Goal: Complete application form

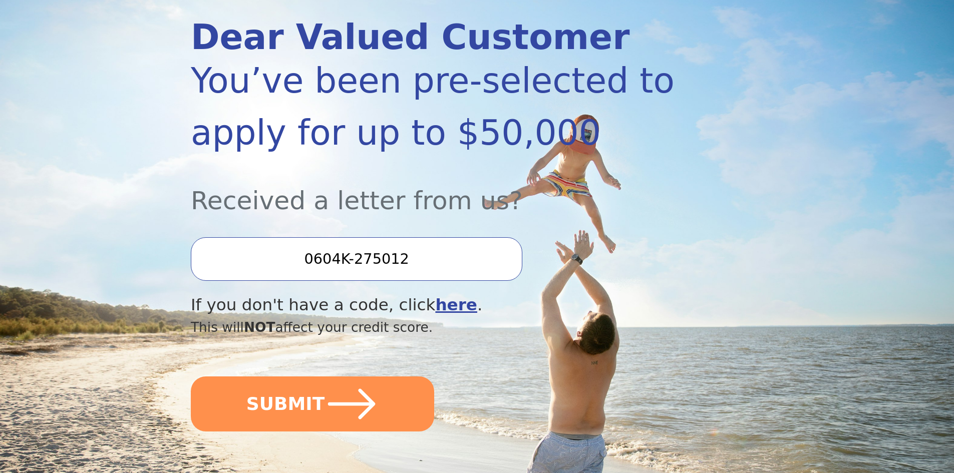
scroll to position [150, 0]
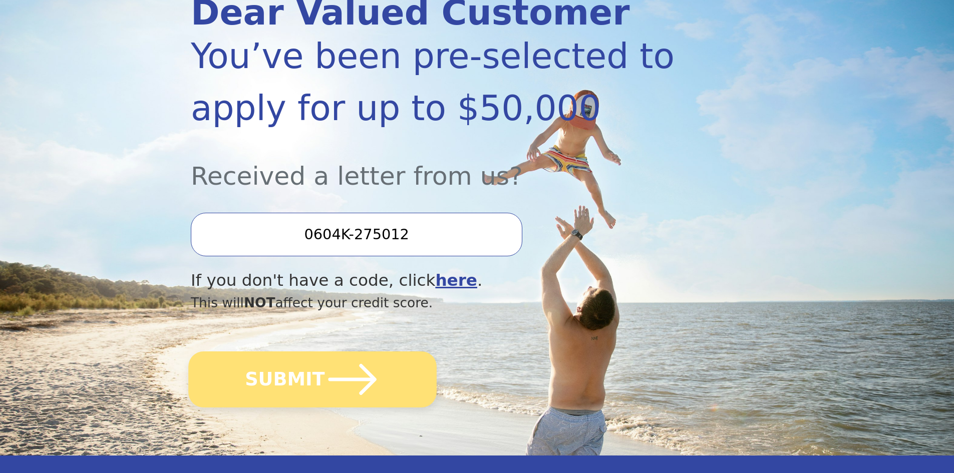
click at [309, 400] on button "SUBMIT" at bounding box center [312, 380] width 248 height 56
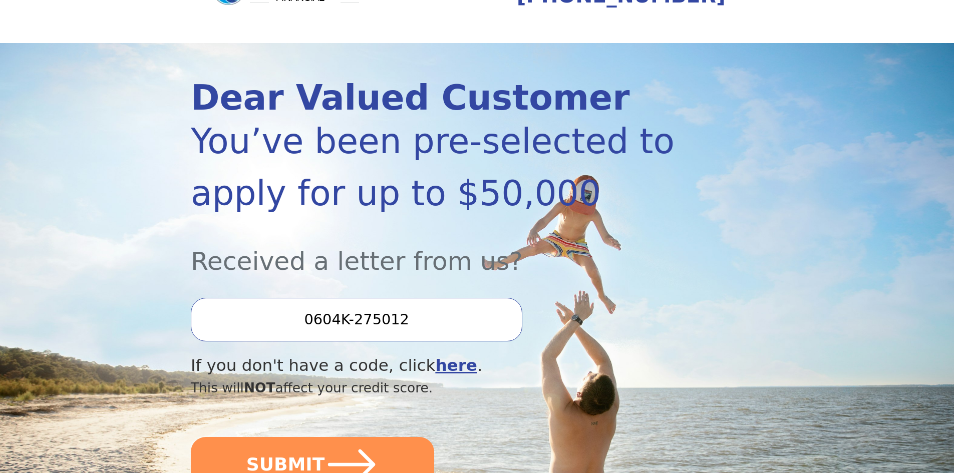
scroll to position [0, 0]
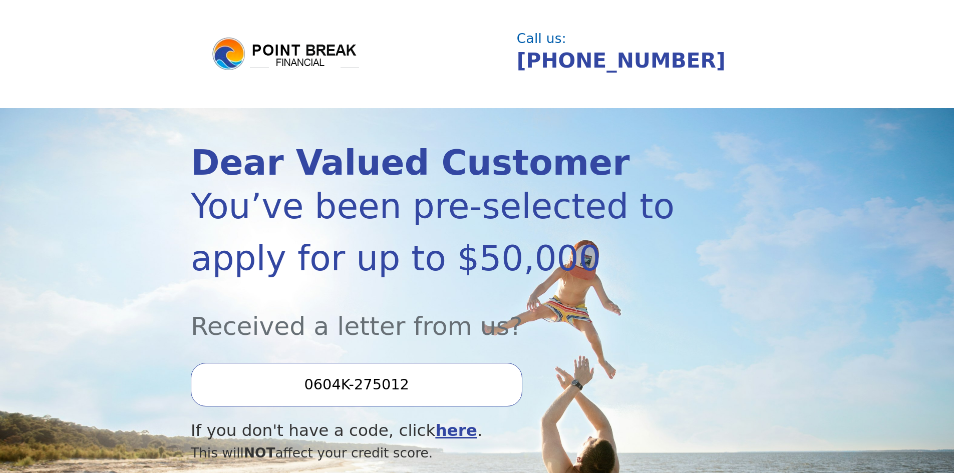
click at [281, 55] on img at bounding box center [286, 54] width 150 height 36
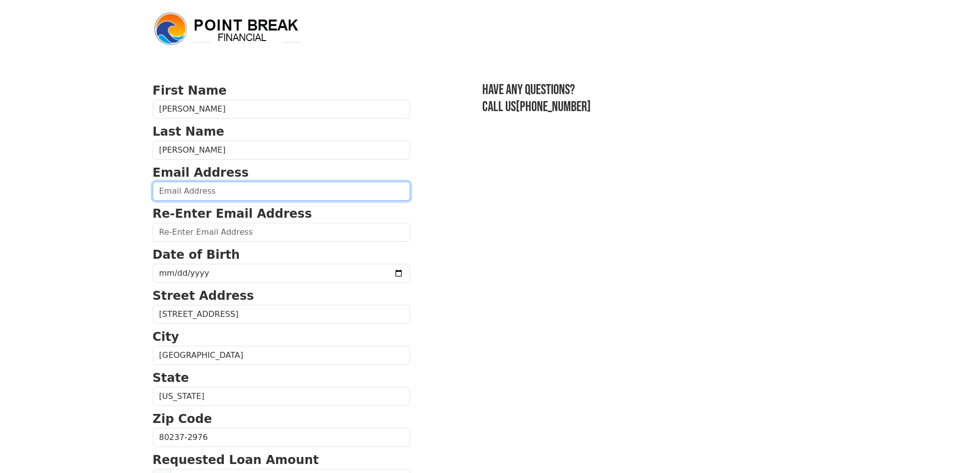
click at [322, 185] on input "email" at bounding box center [281, 191] width 257 height 19
type input "ryan.e.duman@gmail.com"
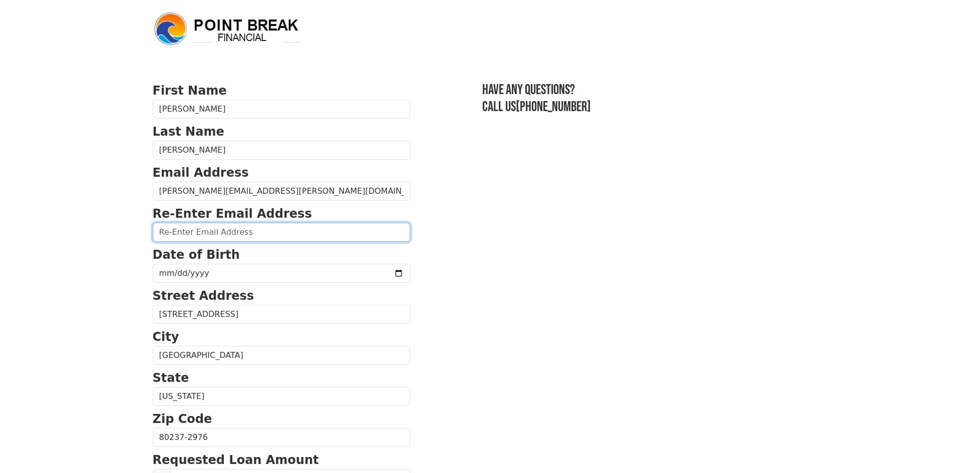
click at [259, 241] on input "email" at bounding box center [281, 232] width 257 height 19
type input "ryan.e.duman@gmail.com"
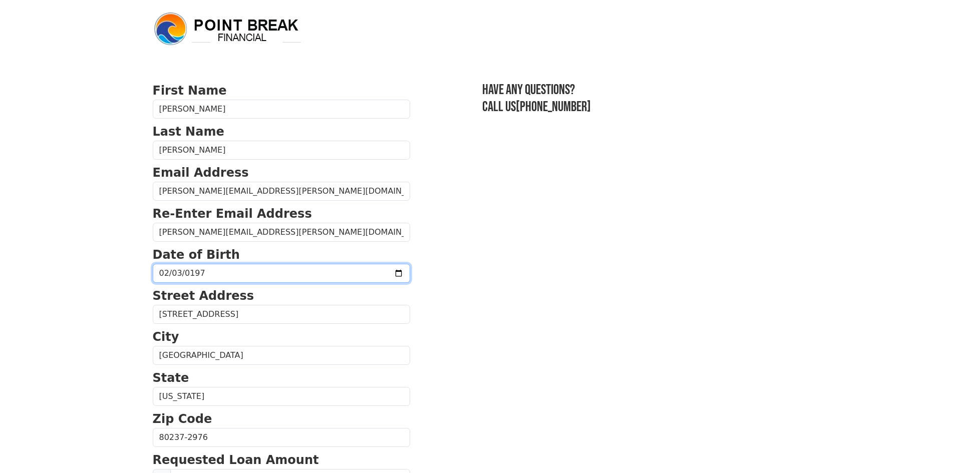
type input "1978-02-03"
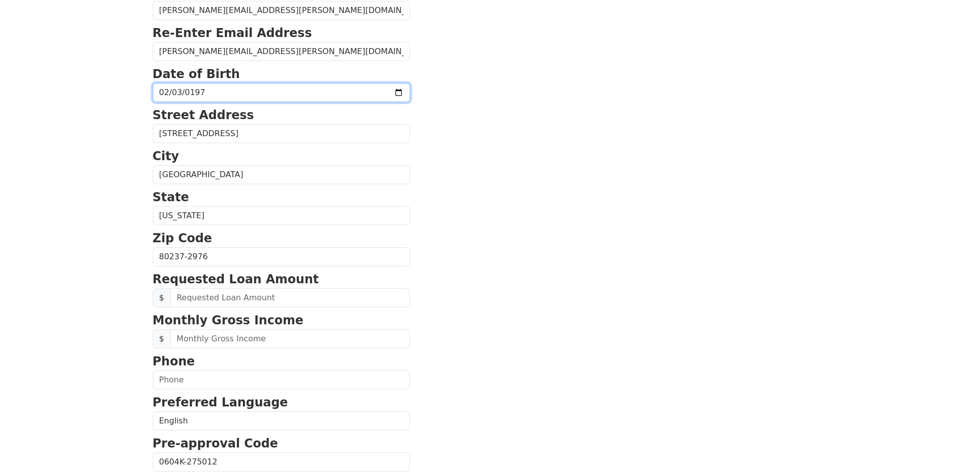
scroll to position [200, 0]
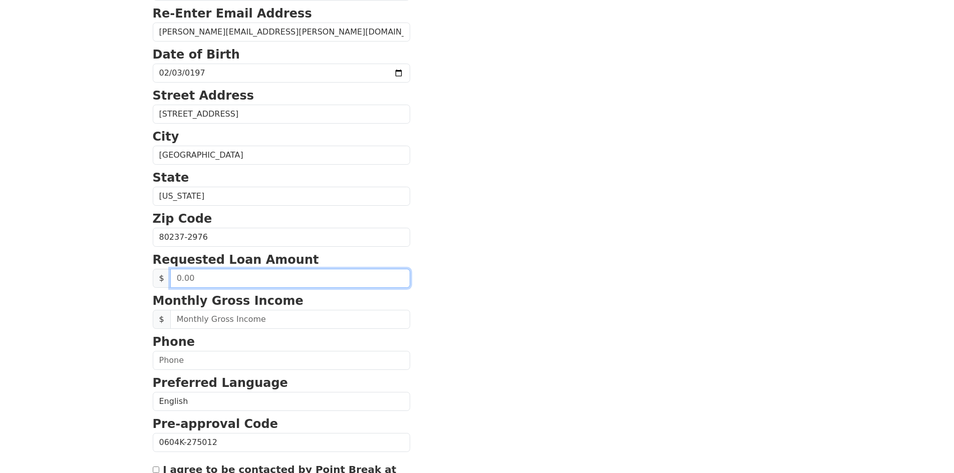
click at [304, 282] on input "text" at bounding box center [290, 278] width 240 height 19
click at [325, 275] on input "text" at bounding box center [290, 278] width 240 height 19
click at [177, 279] on input "text" at bounding box center [290, 278] width 240 height 19
click at [373, 274] on input "text" at bounding box center [290, 278] width 240 height 19
type input "30,000.00"
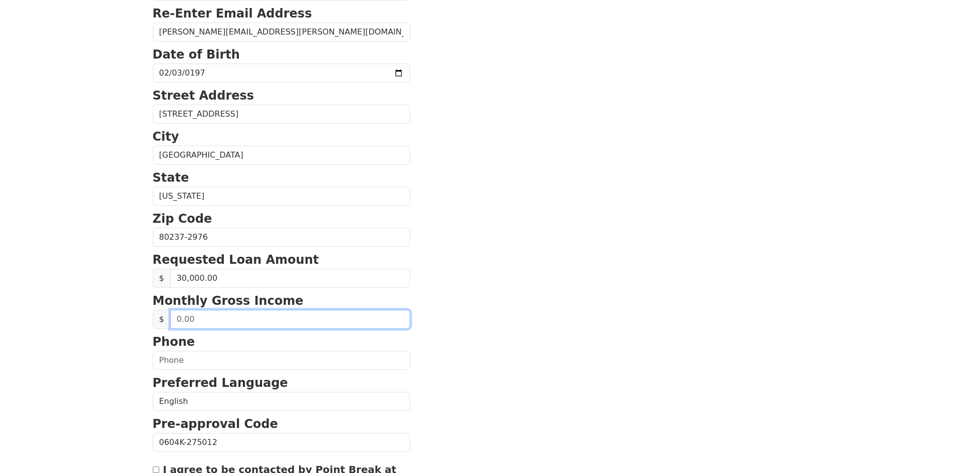
click at [365, 320] on input "text" at bounding box center [290, 319] width 240 height 19
type input "24,000.00"
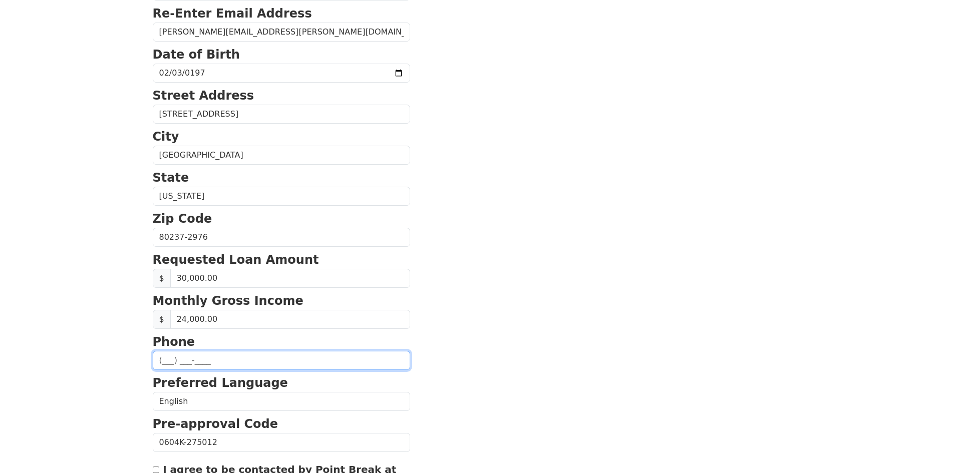
click at [353, 360] on input "text" at bounding box center [281, 360] width 257 height 19
type input "(720) 212-5777"
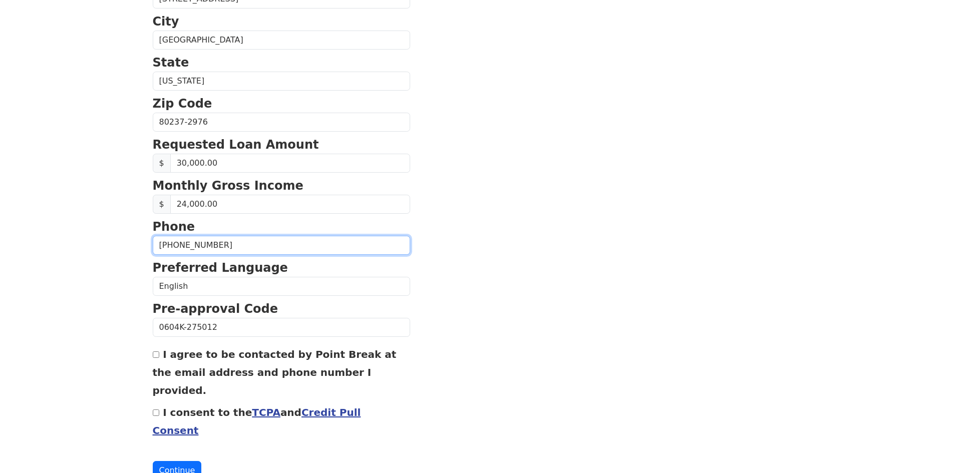
scroll to position [324, 0]
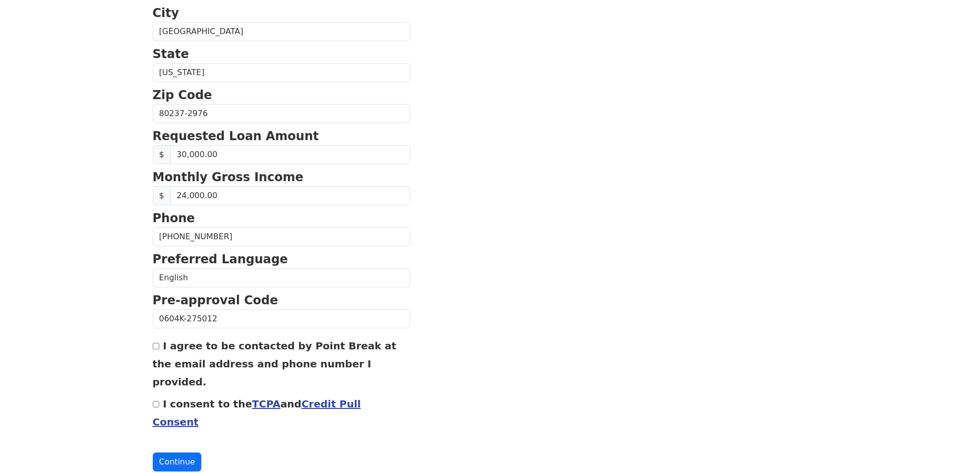
click at [156, 346] on input "I agree to be contacted by Point Break at the email address and phone number I …" at bounding box center [156, 346] width 7 height 7
checkbox input "true"
click at [155, 401] on input "I consent to the TCPA and Credit Pull Consent" at bounding box center [156, 404] width 7 height 7
checkbox input "true"
click at [174, 453] on button "Continue" at bounding box center [177, 462] width 49 height 19
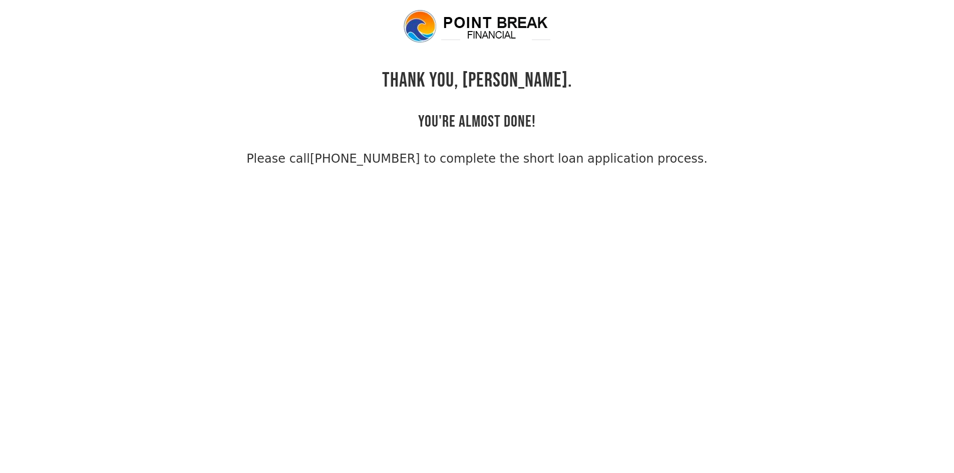
scroll to position [24, 0]
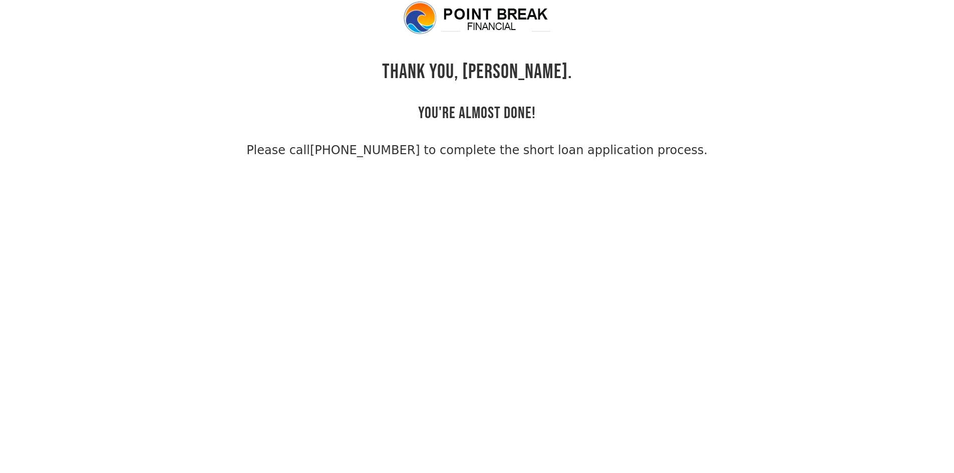
click at [401, 154] on link "(855) 202-9500 to complete the short loan application process." at bounding box center [509, 150] width 398 height 14
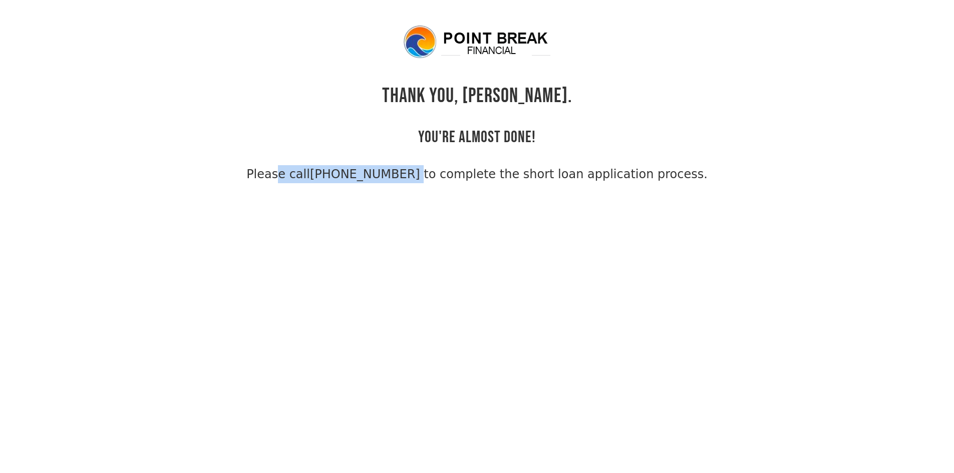
drag, startPoint x: 275, startPoint y: 178, endPoint x: 420, endPoint y: 174, distance: 145.3
click at [420, 174] on div "THANK YOU, Ryan. YOU'RE ALMOST DONE! Please call (855) 202-9500 to complete the…" at bounding box center [477, 103] width 649 height 159
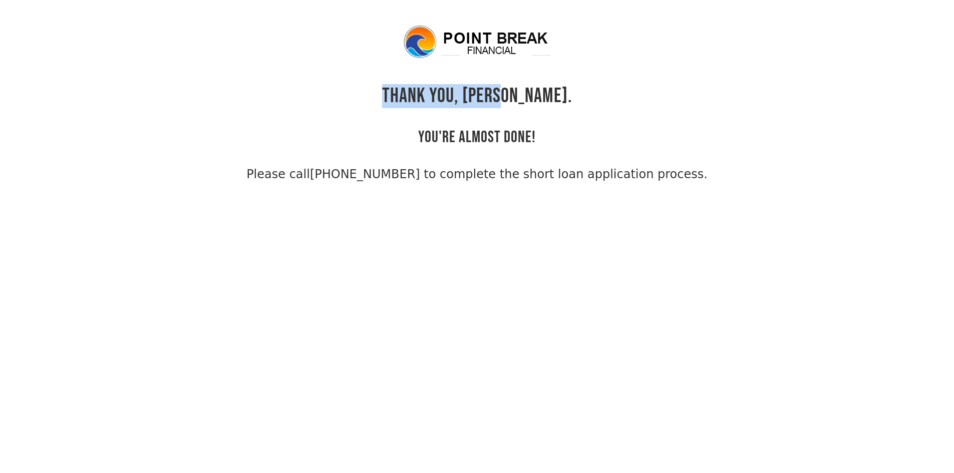
drag, startPoint x: 543, startPoint y: 97, endPoint x: 416, endPoint y: 89, distance: 127.0
click at [416, 89] on div "THANK YOU, Ryan. YOU'RE ALMOST DONE! Please call (855) 202-9500 to complete the…" at bounding box center [477, 103] width 649 height 159
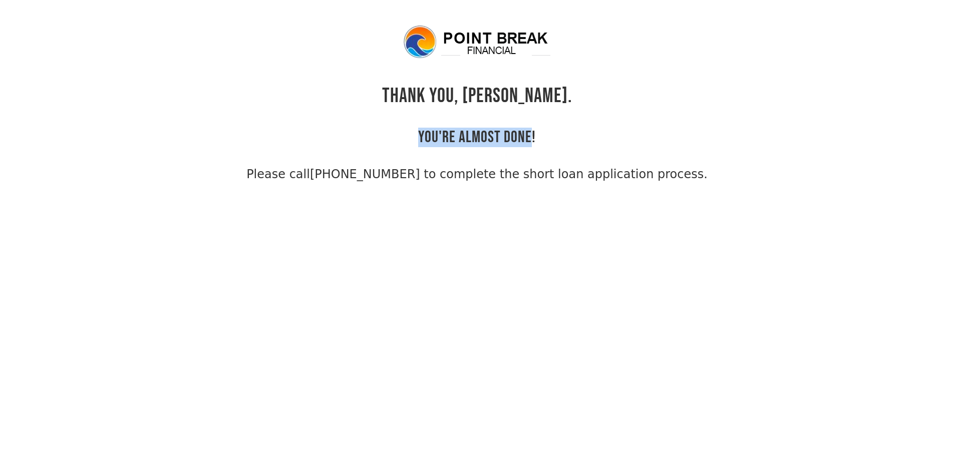
drag, startPoint x: 402, startPoint y: 126, endPoint x: 532, endPoint y: 135, distance: 130.5
click at [532, 135] on div "THANK YOU, Ryan. YOU'RE ALMOST DONE! Please call (855) 202-9500 to complete the…" at bounding box center [477, 103] width 649 height 159
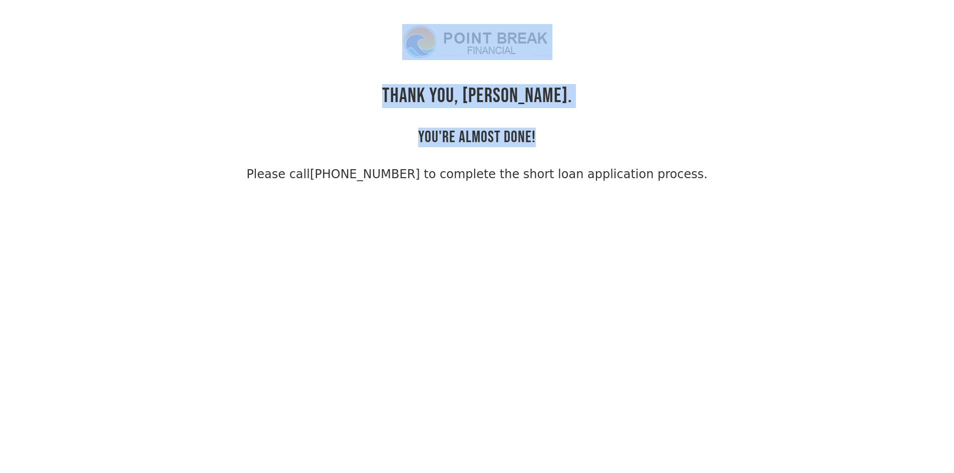
drag, startPoint x: 566, startPoint y: 131, endPoint x: 386, endPoint y: 47, distance: 199.0
click at [386, 47] on div "THANK YOU, Ryan. YOU'RE ALMOST DONE! Please call (855) 202-9500 to complete the…" at bounding box center [477, 103] width 649 height 159
click at [365, 88] on div "THANK YOU, Ryan. YOU'RE ALMOST DONE! Please call (855) 202-9500 to complete the…" at bounding box center [477, 103] width 649 height 159
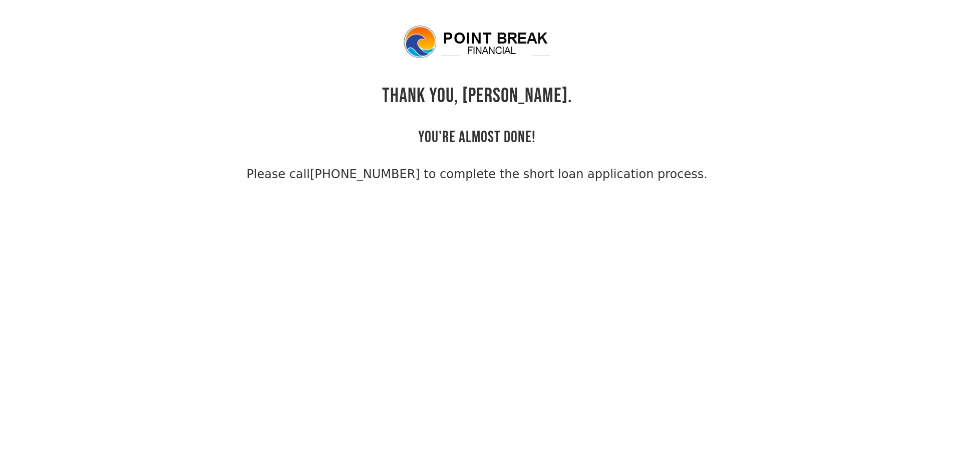
drag, startPoint x: 277, startPoint y: 177, endPoint x: 713, endPoint y: 173, distance: 435.8
click at [713, 173] on div "THANK YOU, Ryan. YOU'RE ALMOST DONE! Please call (855) 202-9500 to complete the…" at bounding box center [477, 103] width 649 height 159
drag, startPoint x: 720, startPoint y: 170, endPoint x: 727, endPoint y: 161, distance: 11.0
click at [722, 168] on div "THANK YOU, Ryan. YOU'RE ALMOST DONE! Please call (855) 202-9500 to complete the…" at bounding box center [477, 103] width 649 height 159
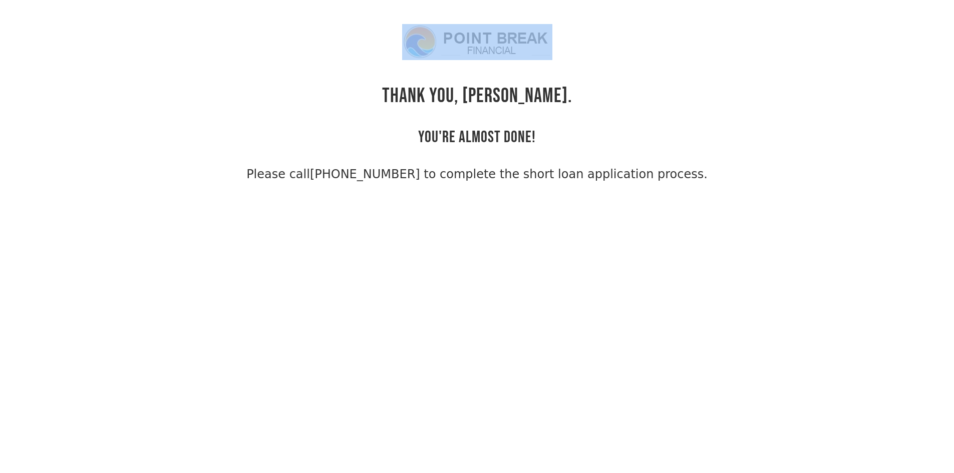
drag, startPoint x: 420, startPoint y: 92, endPoint x: 575, endPoint y: 90, distance: 154.8
click at [575, 90] on div "THANK YOU, Ryan. YOU'RE ALMOST DONE! Please call (855) 202-9500 to complete the…" at bounding box center [477, 103] width 649 height 159
click at [576, 92] on div "THANK YOU, Ryan. YOU'RE ALMOST DONE! Please call (855) 202-9500 to complete the…" at bounding box center [477, 103] width 649 height 159
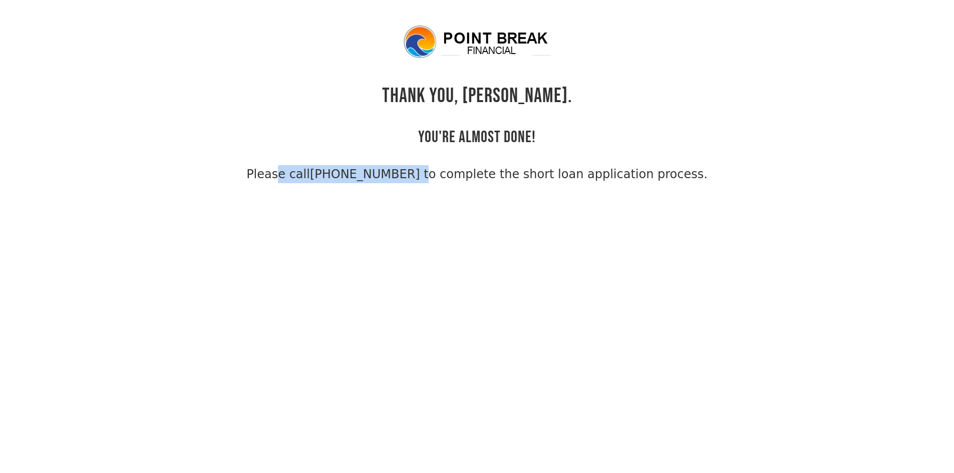
drag, startPoint x: 276, startPoint y: 177, endPoint x: 425, endPoint y: 171, distance: 148.4
click at [425, 171] on div "THANK YOU, Ryan. YOU'RE ALMOST DONE! Please call (855) 202-9500 to complete the…" at bounding box center [477, 103] width 649 height 159
copy span "Please call (855) 202-9500"
click at [497, 44] on img at bounding box center [477, 42] width 150 height 36
click at [389, 181] on link "(855) 202-9500 to complete the short loan application process." at bounding box center [509, 174] width 398 height 14
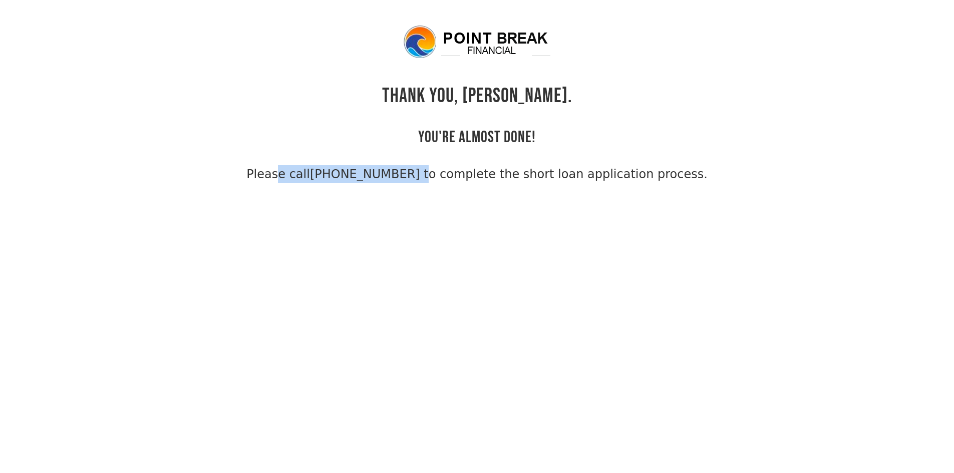
click at [160, 69] on div "THANK YOU, Ryan. YOU'RE ALMOST DONE! Please call (855) 202-9500 to complete the…" at bounding box center [477, 103] width 649 height 159
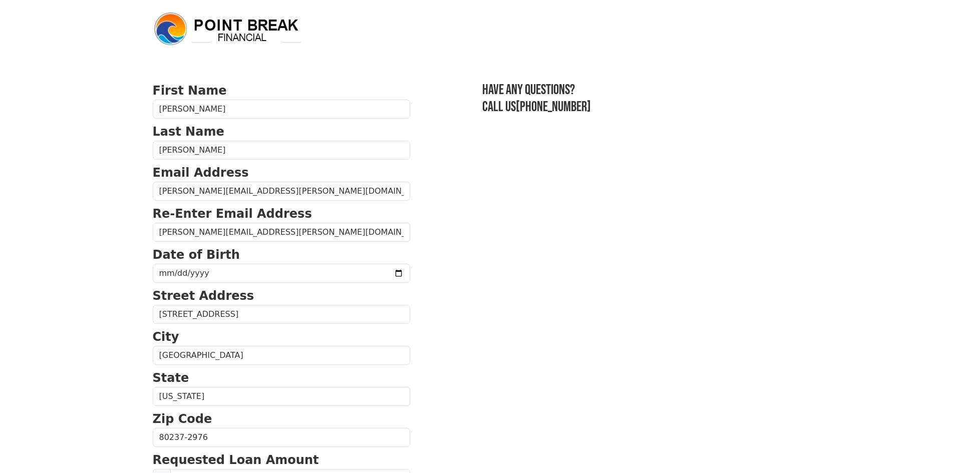
scroll to position [324, 0]
